Goal: Information Seeking & Learning: Learn about a topic

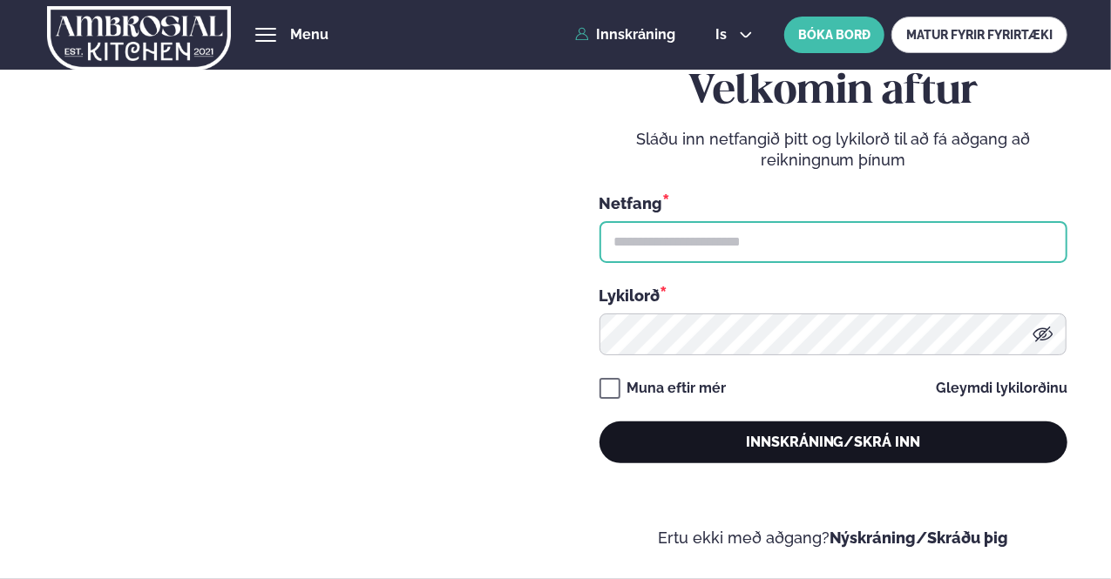
type input "**********"
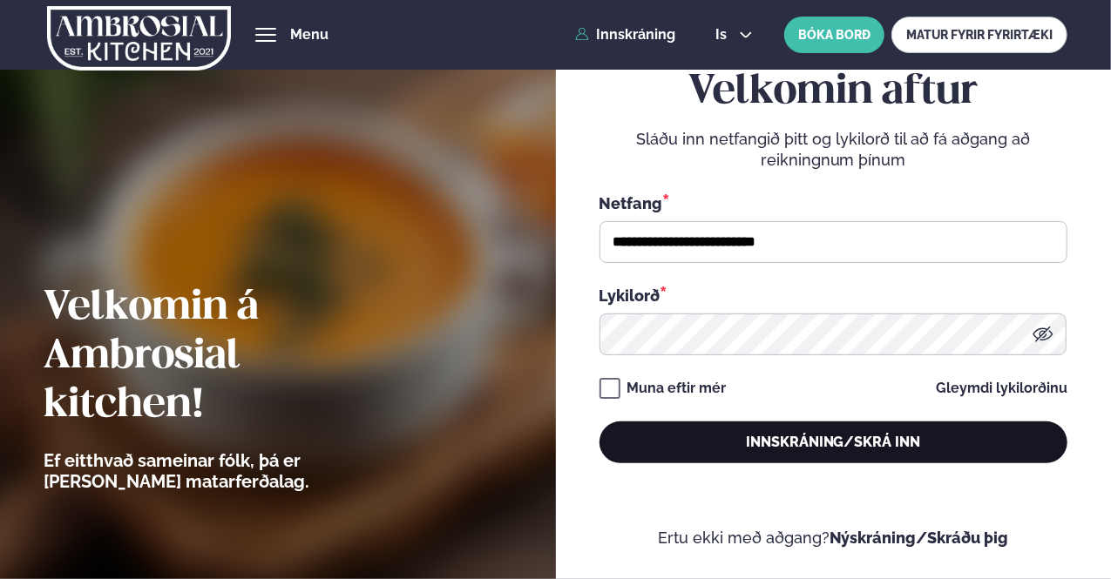
click at [772, 436] on button "Innskráning/Skrá inn" at bounding box center [833, 443] width 468 height 42
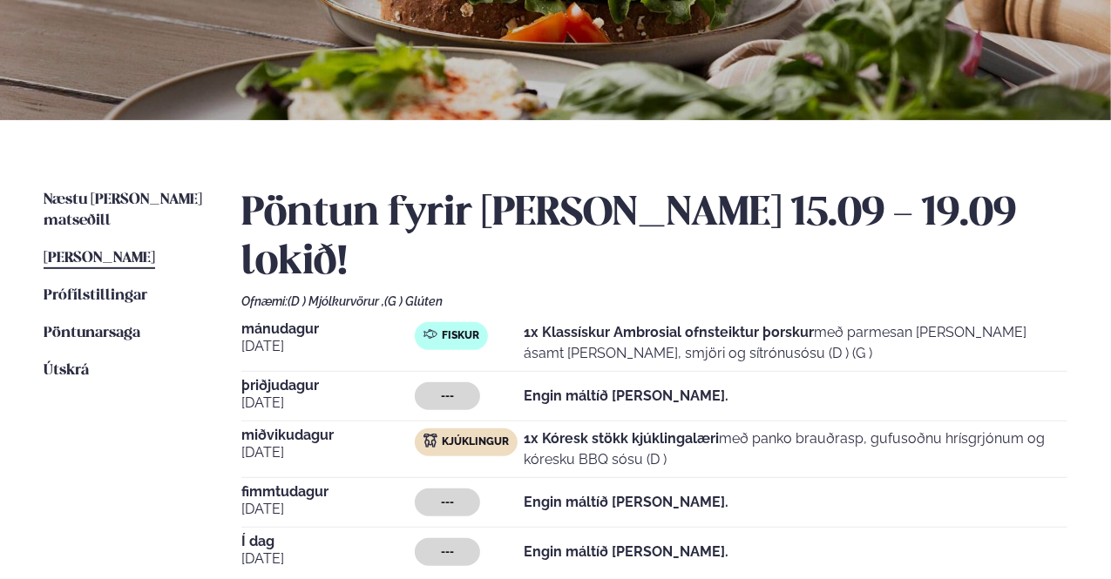
scroll to position [261, 0]
click at [87, 186] on div "Næstu [PERSON_NAME] matseðill Næsta vika [PERSON_NAME] matseðill [PERSON_NAME] …" at bounding box center [555, 401] width 1111 height 565
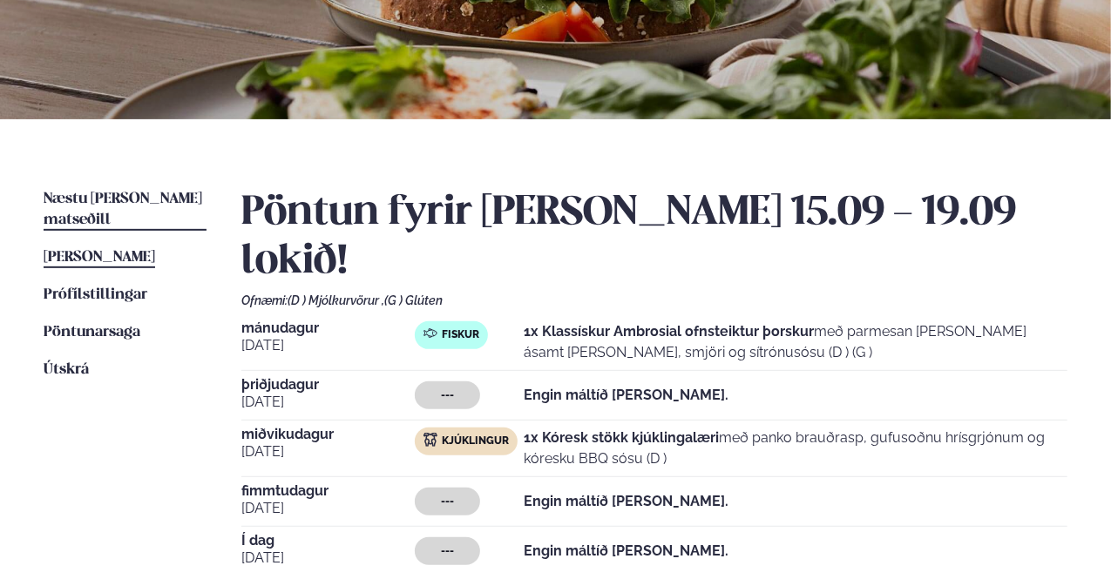
click at [90, 199] on span "Næstu [PERSON_NAME] matseðill" at bounding box center [123, 210] width 159 height 36
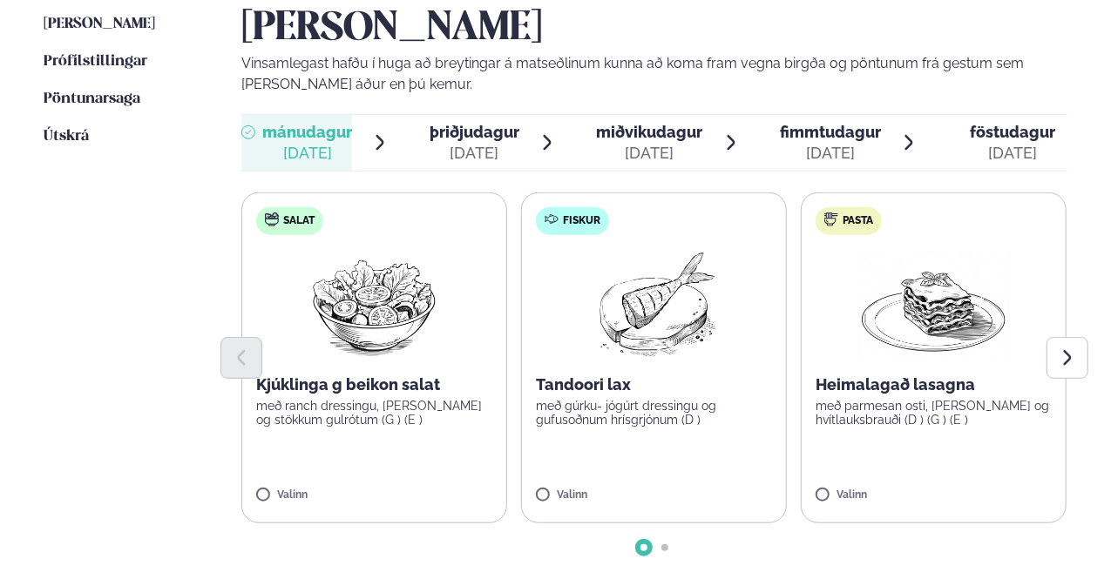
scroll to position [523, 0]
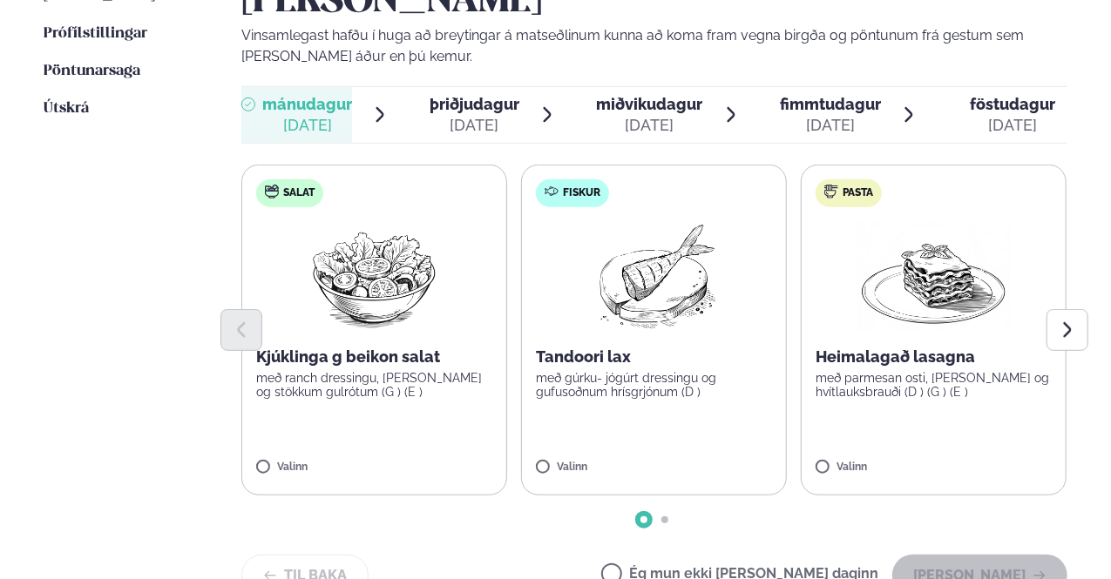
click at [472, 115] on div "[DATE]" at bounding box center [474, 125] width 90 height 21
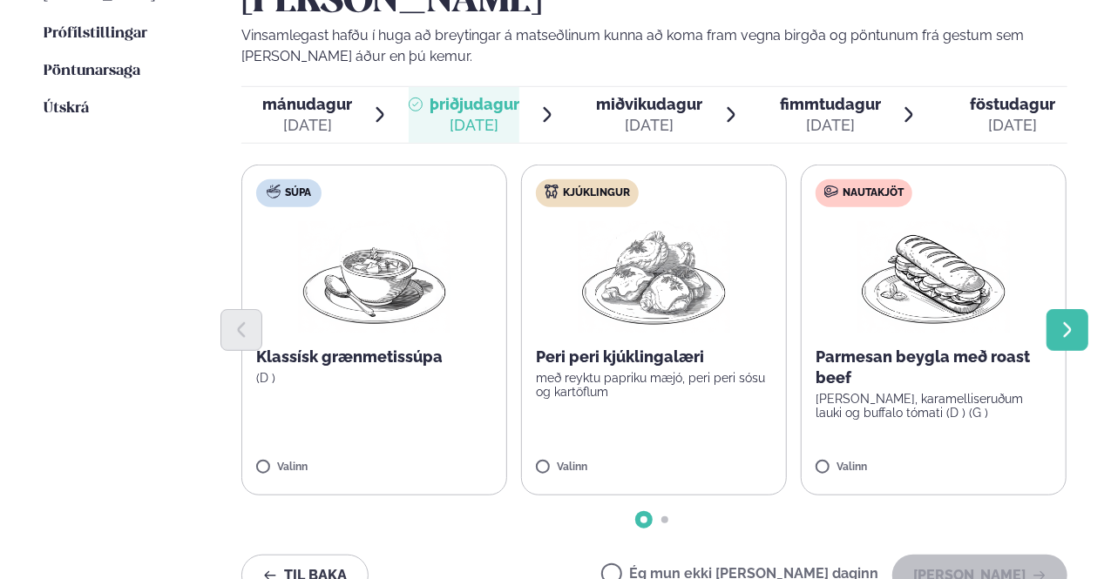
click at [1061, 321] on icon "Next slide" at bounding box center [1067, 330] width 19 height 19
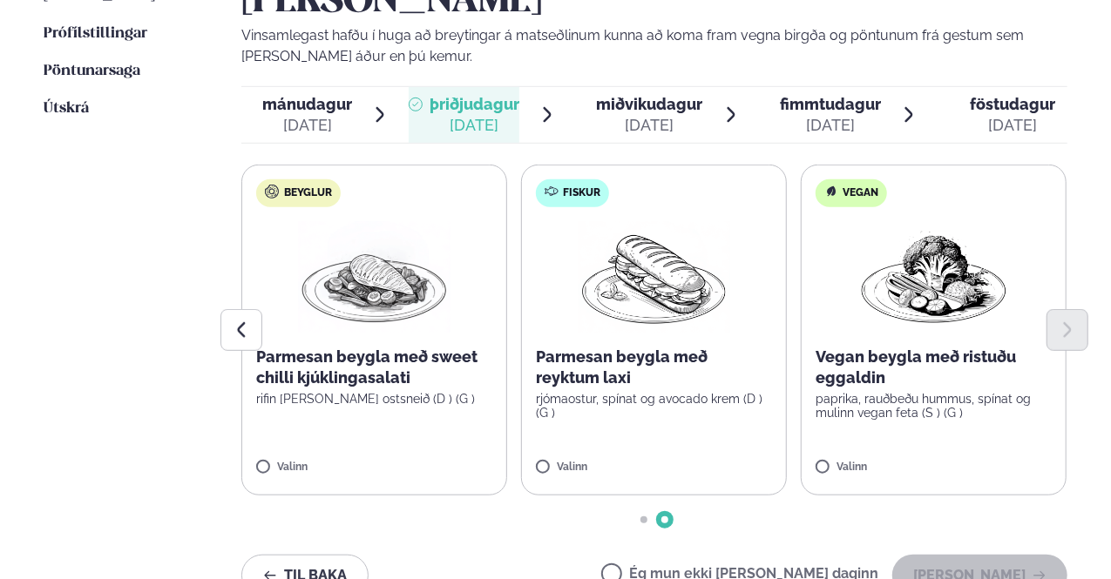
click at [662, 115] on div "[DATE]" at bounding box center [649, 125] width 106 height 21
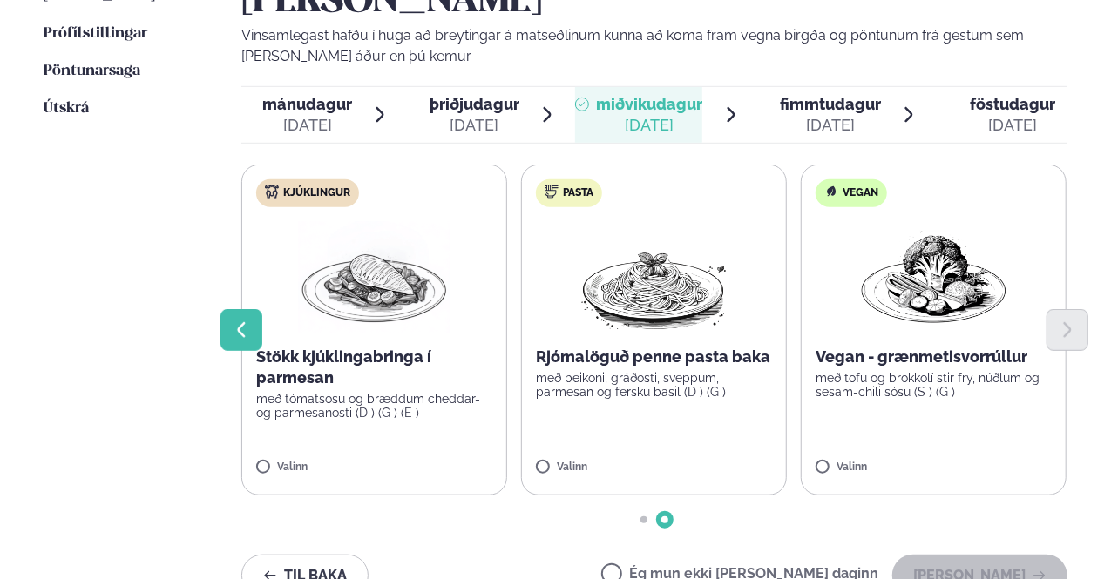
click at [241, 309] on button "Previous slide" at bounding box center [241, 330] width 42 height 42
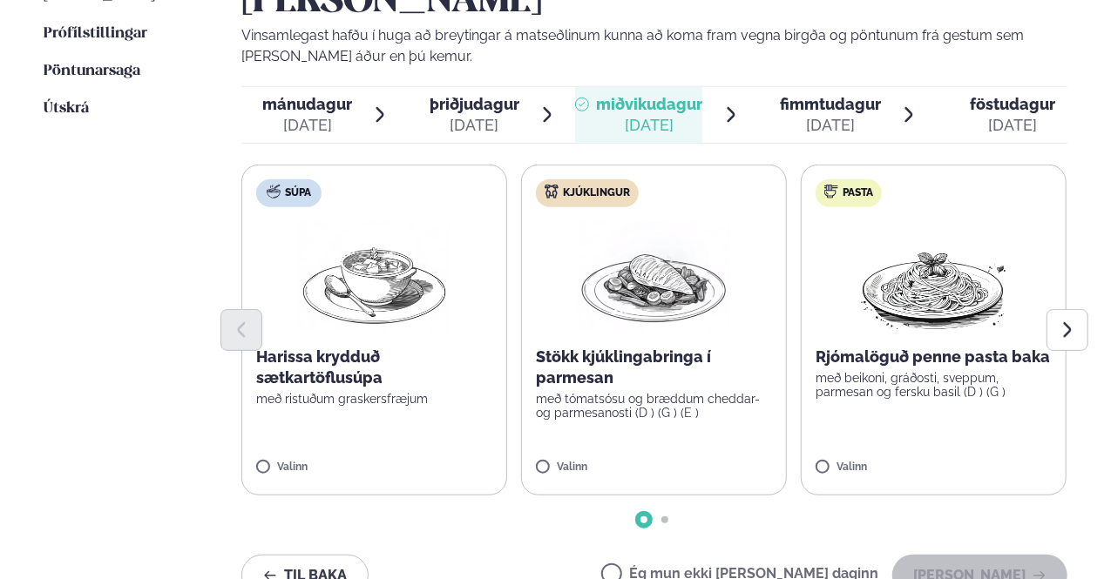
click at [842, 95] on span "fimmtudagur" at bounding box center [830, 104] width 101 height 18
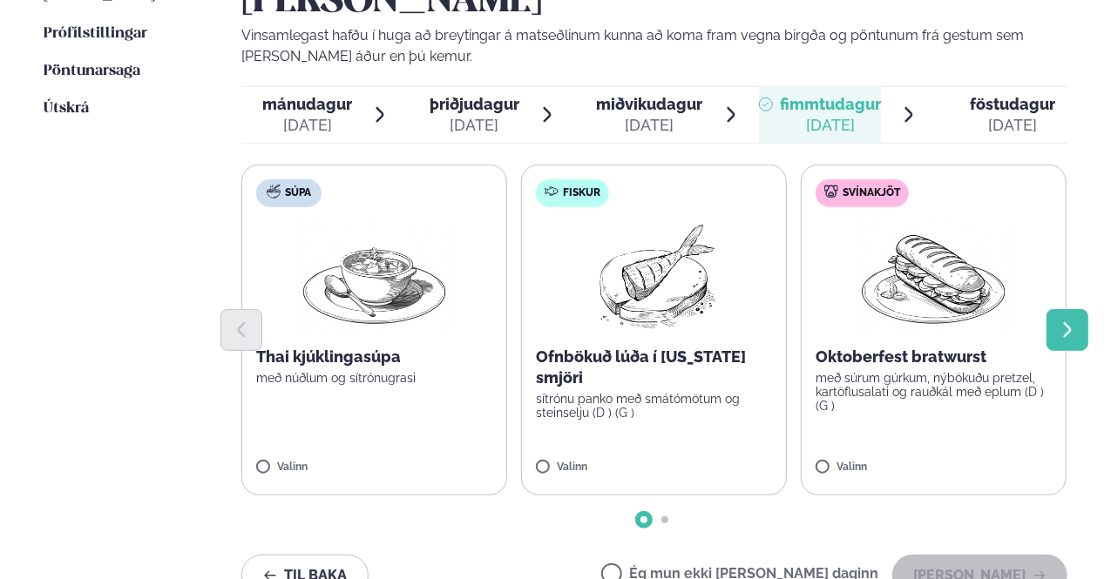
click at [1079, 309] on button "Next slide" at bounding box center [1067, 330] width 42 height 42
